Goal: Information Seeking & Learning: Learn about a topic

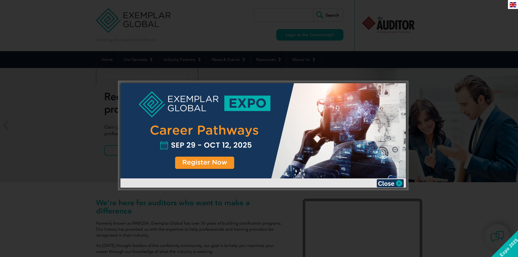
click at [190, 165] on div at bounding box center [263, 130] width 286 height 95
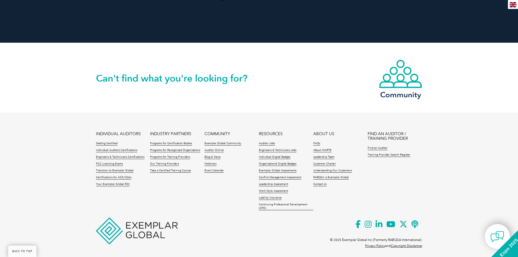
scroll to position [1233, 0]
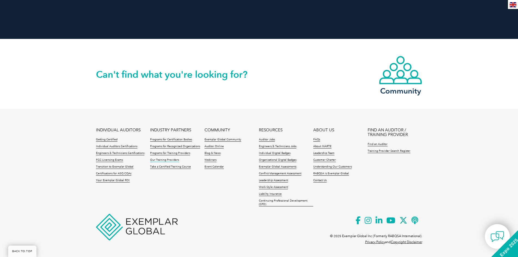
click at [175, 160] on link "Our Training Providers" at bounding box center [164, 160] width 29 height 4
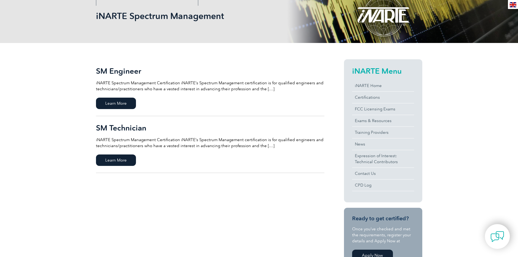
scroll to position [82, 0]
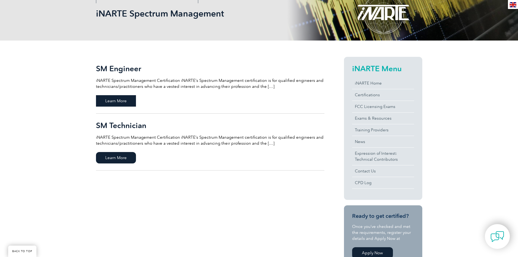
click at [125, 103] on span "Learn More" at bounding box center [116, 100] width 40 height 11
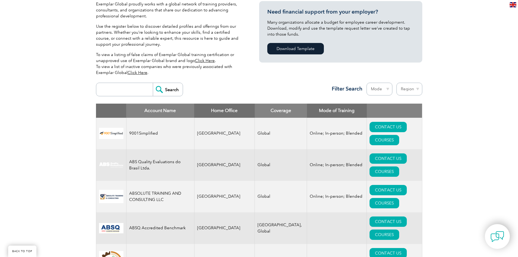
scroll to position [136, 0]
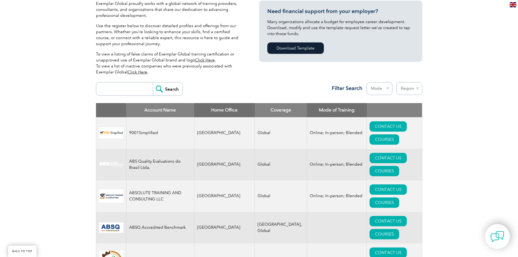
click at [384, 88] on select "Mode Online In-person Blended" at bounding box center [380, 88] width 26 height 13
click at [413, 88] on select "Region [GEOGRAPHIC_DATA] [GEOGRAPHIC_DATA] [GEOGRAPHIC_DATA] [GEOGRAPHIC_DATA] …" at bounding box center [409, 88] width 26 height 13
select select "[GEOGRAPHIC_DATA]"
click at [396, 82] on select "Region [GEOGRAPHIC_DATA] [GEOGRAPHIC_DATA] [GEOGRAPHIC_DATA] [GEOGRAPHIC_DATA] …" at bounding box center [409, 88] width 26 height 13
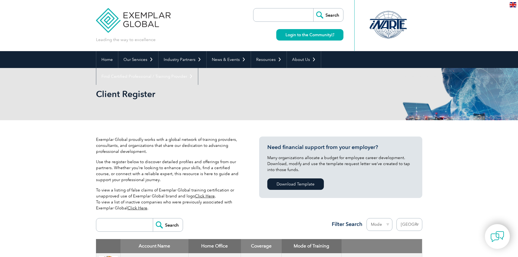
select select "[GEOGRAPHIC_DATA]"
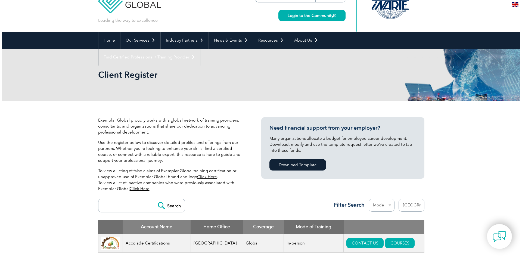
scroll to position [136, 0]
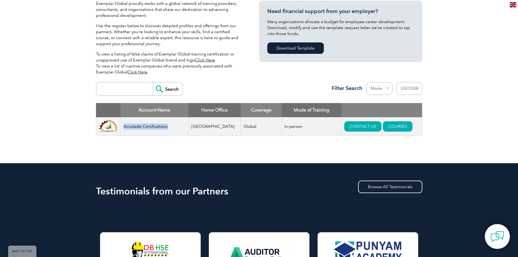
drag, startPoint x: 125, startPoint y: 126, endPoint x: 167, endPoint y: 126, distance: 42.4
click at [167, 126] on td "Accolade Certifications" at bounding box center [154, 126] width 68 height 19
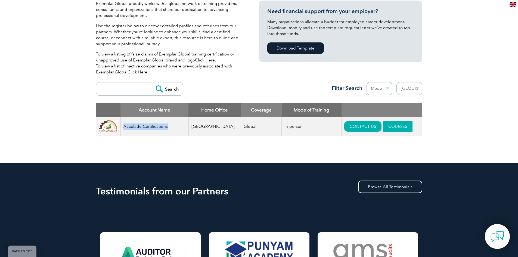
click at [386, 127] on link "COURSES" at bounding box center [398, 126] width 30 height 10
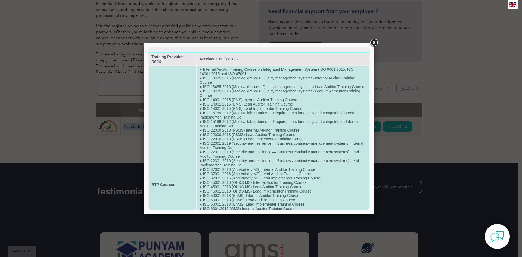
scroll to position [111, 0]
